Goal: Task Accomplishment & Management: Manage account settings

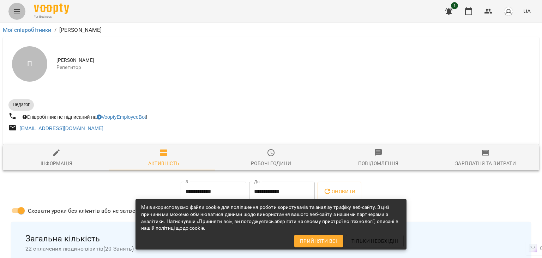
click at [17, 9] on icon "Menu" at bounding box center [17, 11] width 8 height 8
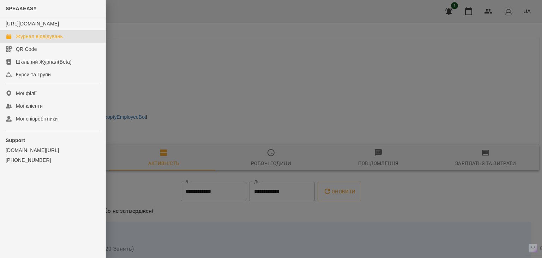
click at [49, 40] on div "Журнал відвідувань" at bounding box center [39, 36] width 47 height 7
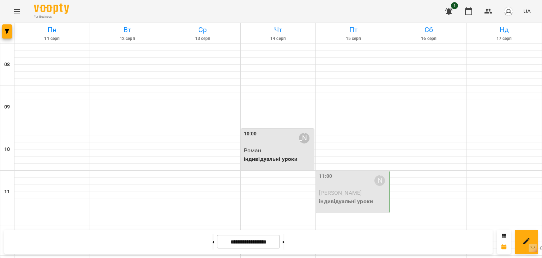
scroll to position [176, 0]
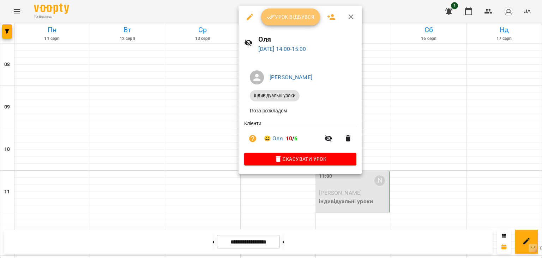
click at [284, 18] on span "Урок відбувся" at bounding box center [291, 17] width 48 height 8
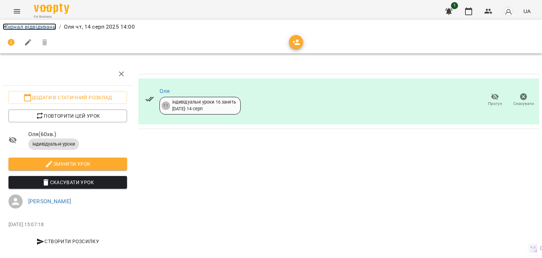
click at [20, 26] on link "Журнал відвідувань" at bounding box center [29, 26] width 53 height 7
